Goal: Information Seeking & Learning: Learn about a topic

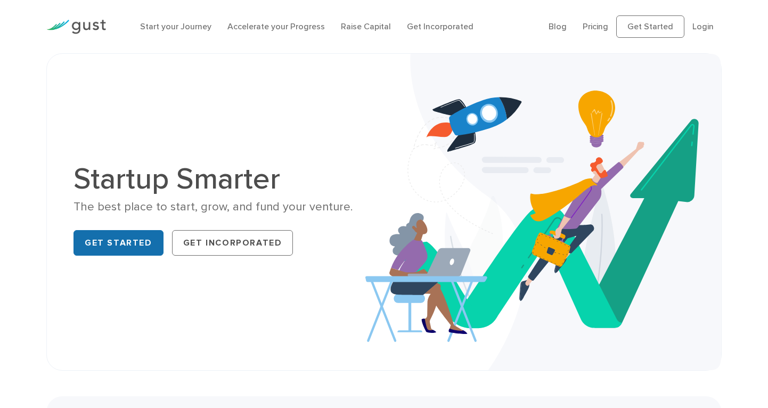
click at [138, 248] on link "Get Started" at bounding box center [118, 243] width 90 height 26
click at [374, 28] on link "Raise Capital" at bounding box center [366, 26] width 50 height 10
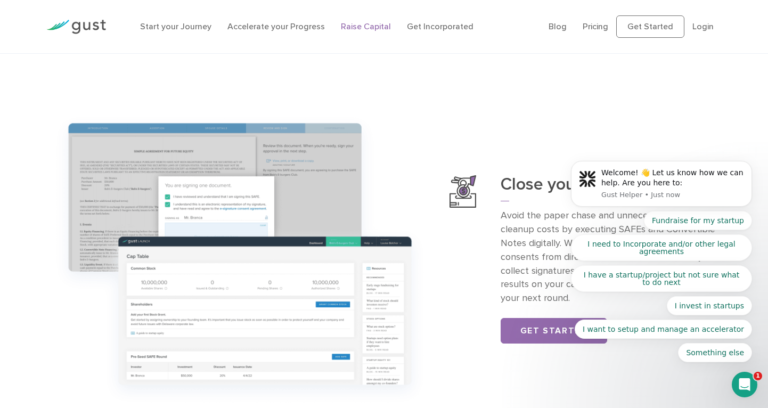
scroll to position [1021, 0]
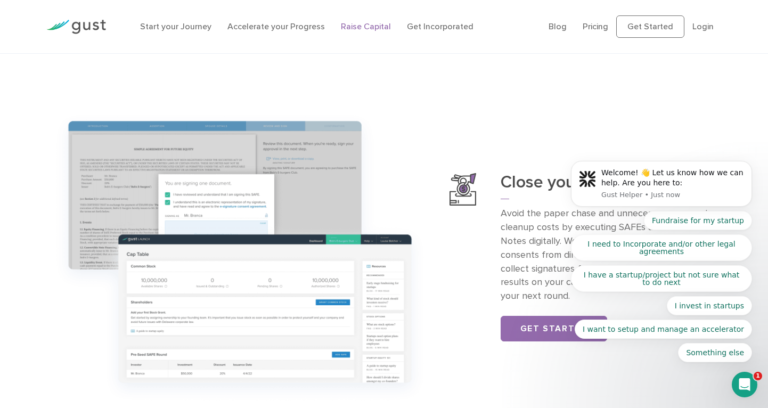
click at [740, 378] on icon "Open Intercom Messenger" at bounding box center [745, 385] width 18 height 18
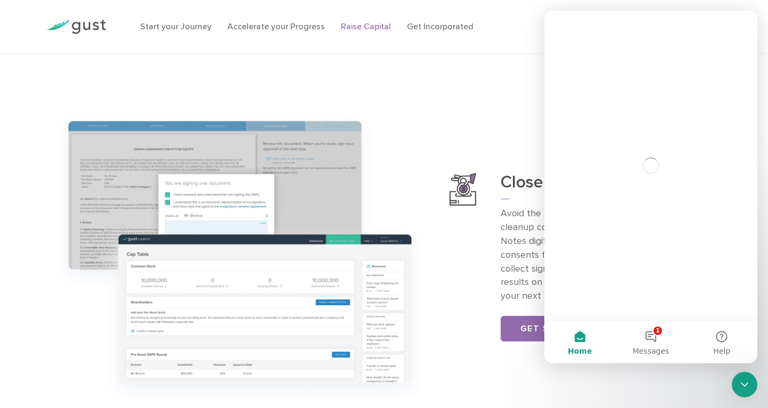
scroll to position [0, 0]
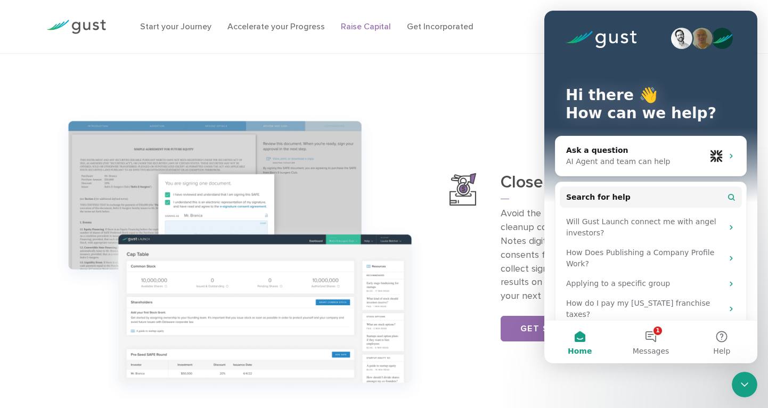
click at [740, 378] on icon "Close Intercom Messenger" at bounding box center [744, 384] width 13 height 13
